Goal: Information Seeking & Learning: Learn about a topic

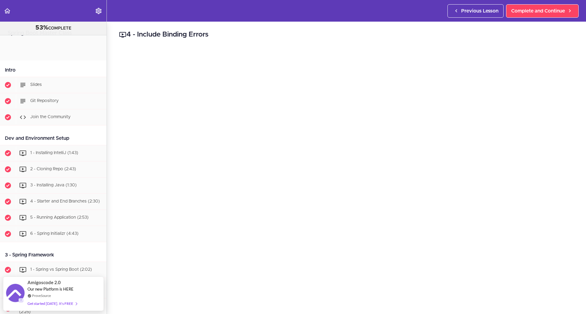
scroll to position [1523, 0]
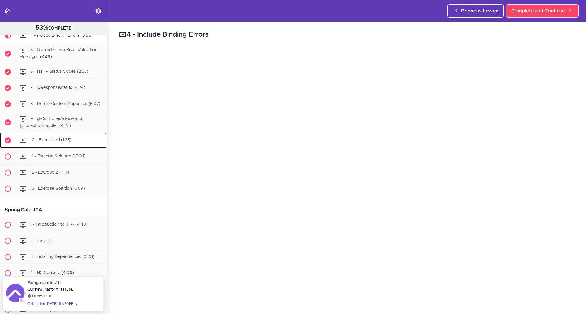
click at [53, 143] on span "10 - Exercsise 1 (1:35)" at bounding box center [50, 140] width 41 height 4
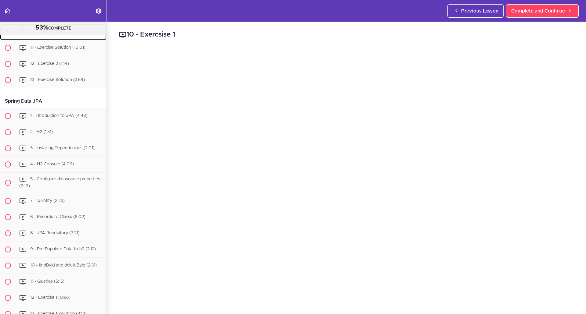
scroll to position [1632, 0]
click at [541, 7] on span "Complete and Continue" at bounding box center [538, 10] width 54 height 7
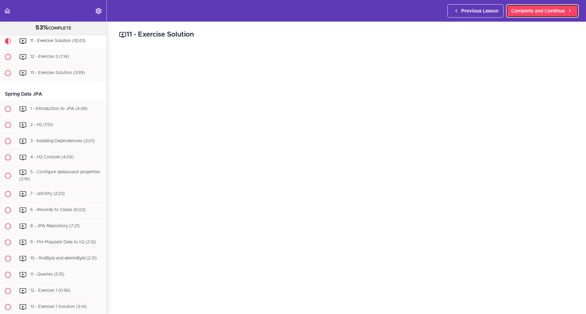
scroll to position [1648, 0]
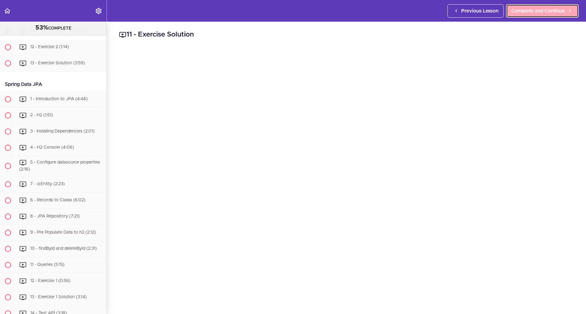
click at [541, 13] on span "Complete and Continue" at bounding box center [538, 10] width 54 height 7
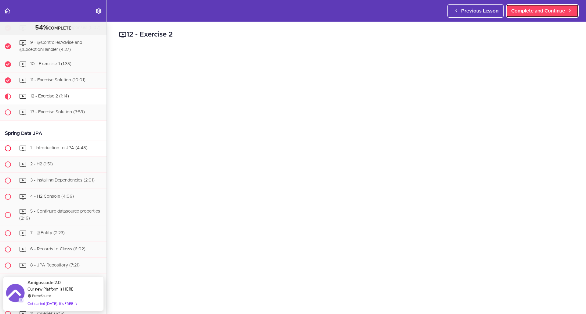
scroll to position [1603, 0]
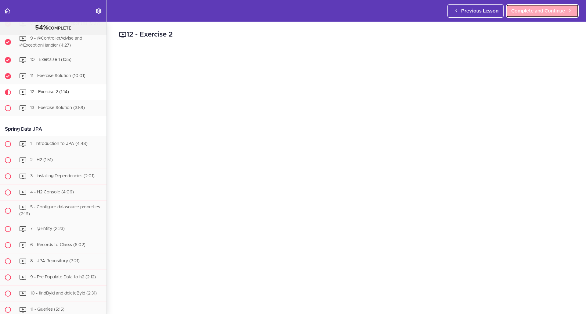
click at [533, 13] on span "Complete and Continue" at bounding box center [538, 10] width 54 height 7
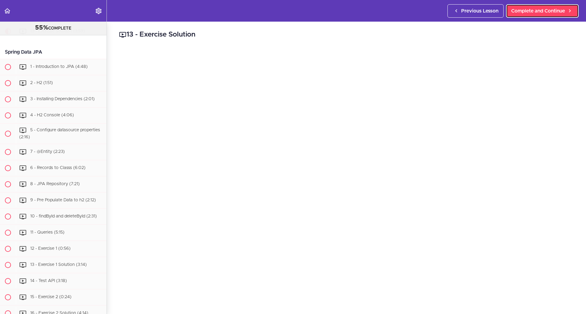
scroll to position [1681, 0]
click at [529, 9] on span "Complete and Continue" at bounding box center [538, 10] width 54 height 7
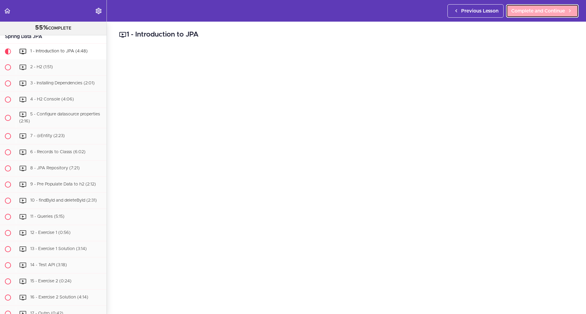
scroll to position [1717, 0]
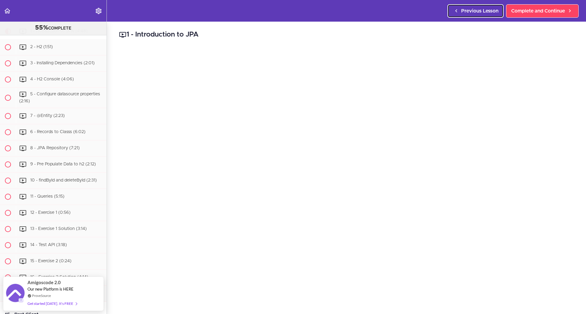
click at [481, 12] on span "Previous Lesson" at bounding box center [479, 10] width 37 height 7
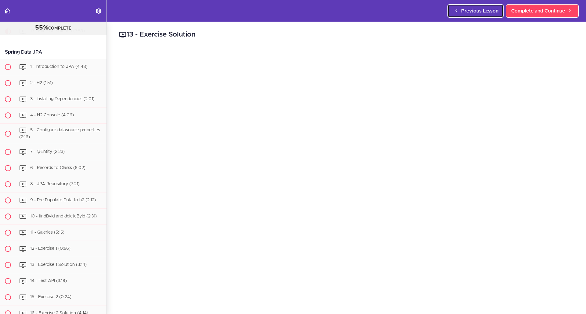
scroll to position [1681, 0]
click at [542, 14] on span "Complete and Continue" at bounding box center [538, 10] width 54 height 7
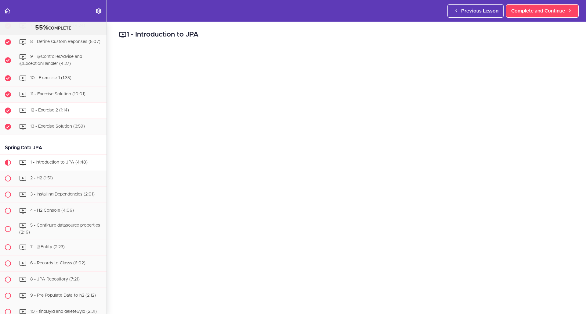
scroll to position [1595, 0]
